Goal: Task Accomplishment & Management: Use online tool/utility

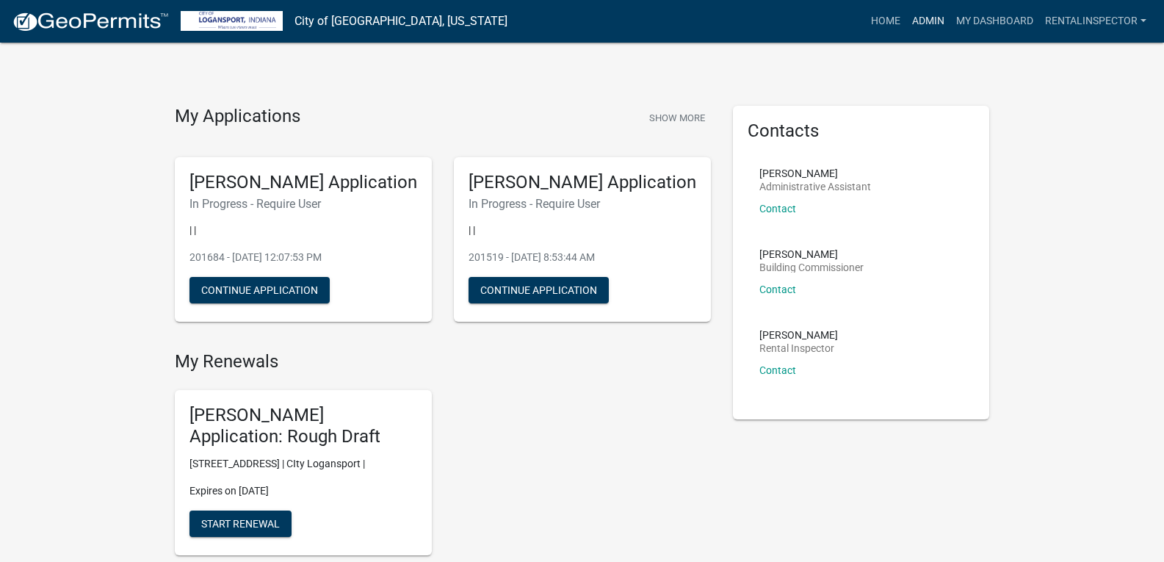
click at [919, 30] on link "Admin" at bounding box center [928, 21] width 44 height 28
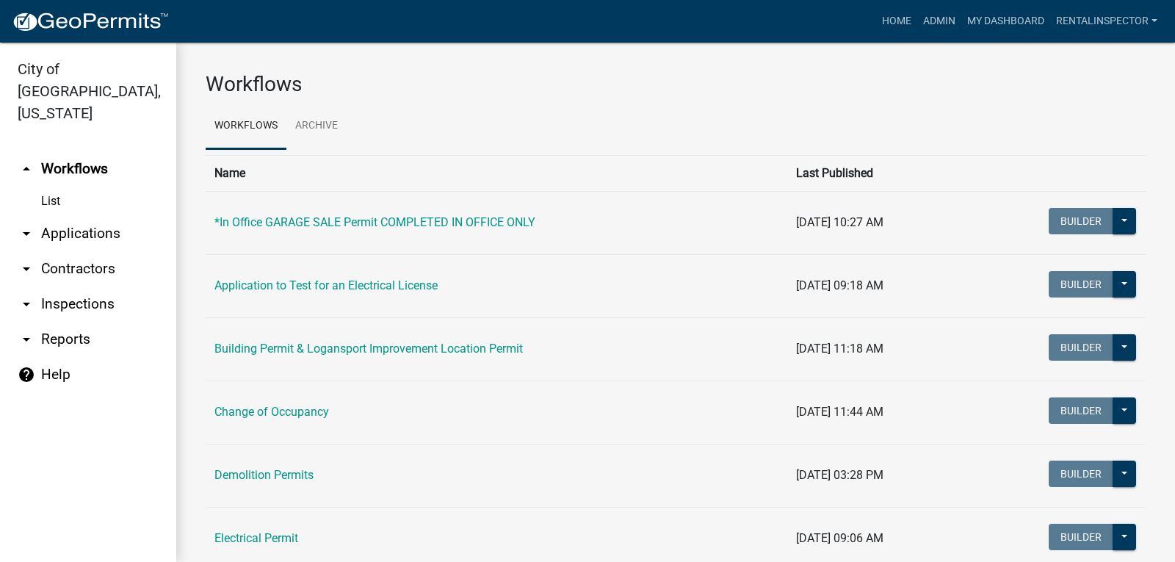
click at [102, 216] on link "arrow_drop_down Applications" at bounding box center [88, 233] width 176 height 35
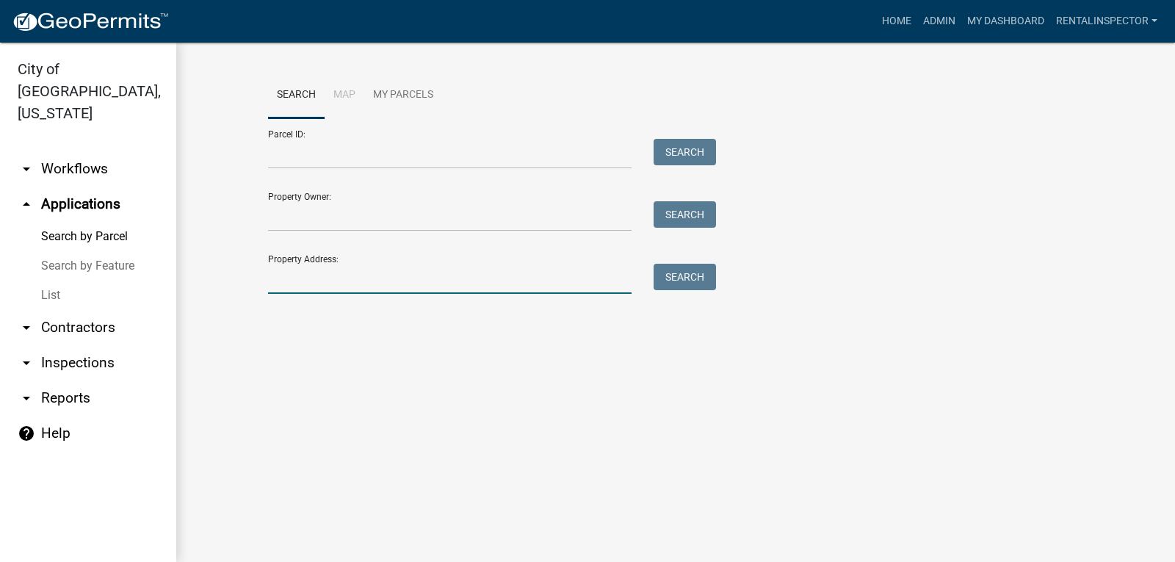
click at [353, 267] on input "Property Address:" at bounding box center [449, 279] width 363 height 30
type input "2325 e broad"
click at [685, 271] on button "Search" at bounding box center [684, 277] width 62 height 26
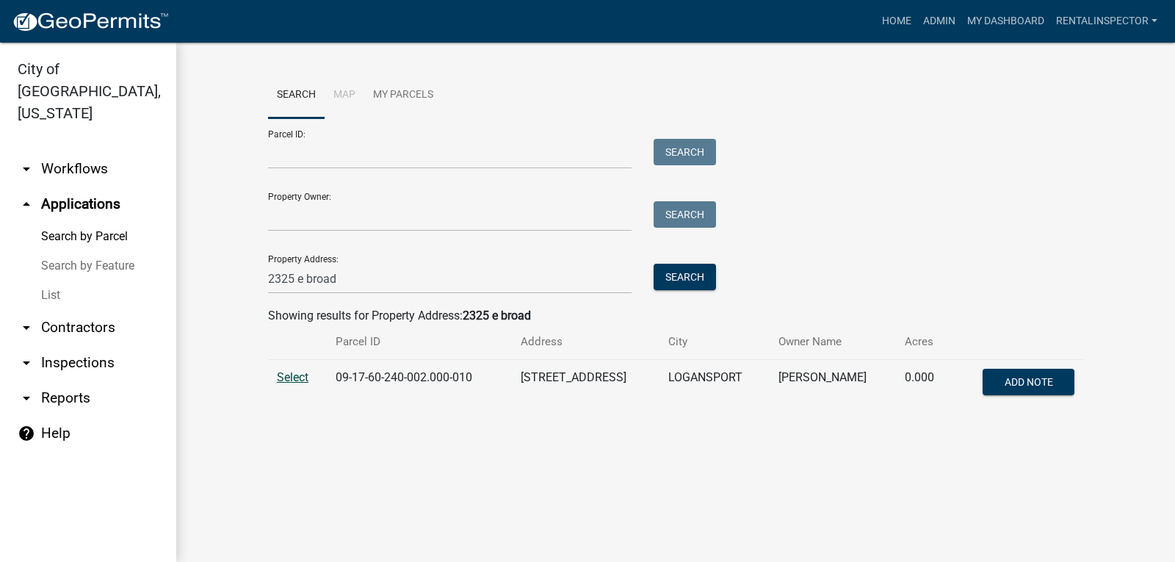
click at [293, 379] on span "Select" at bounding box center [293, 377] width 32 height 14
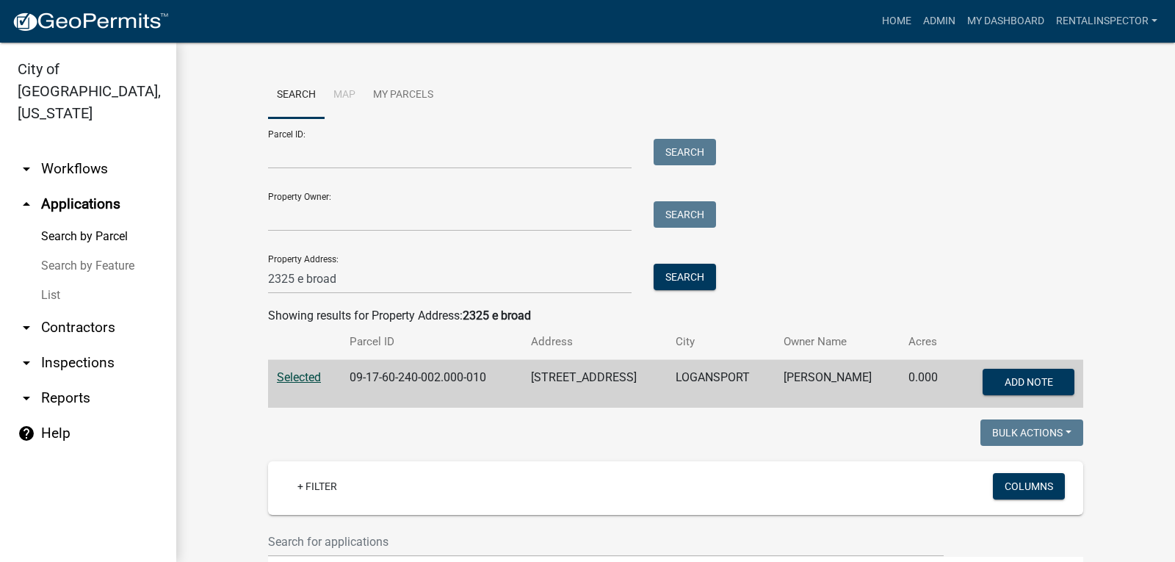
scroll to position [158, 0]
